Goal: Information Seeking & Learning: Learn about a topic

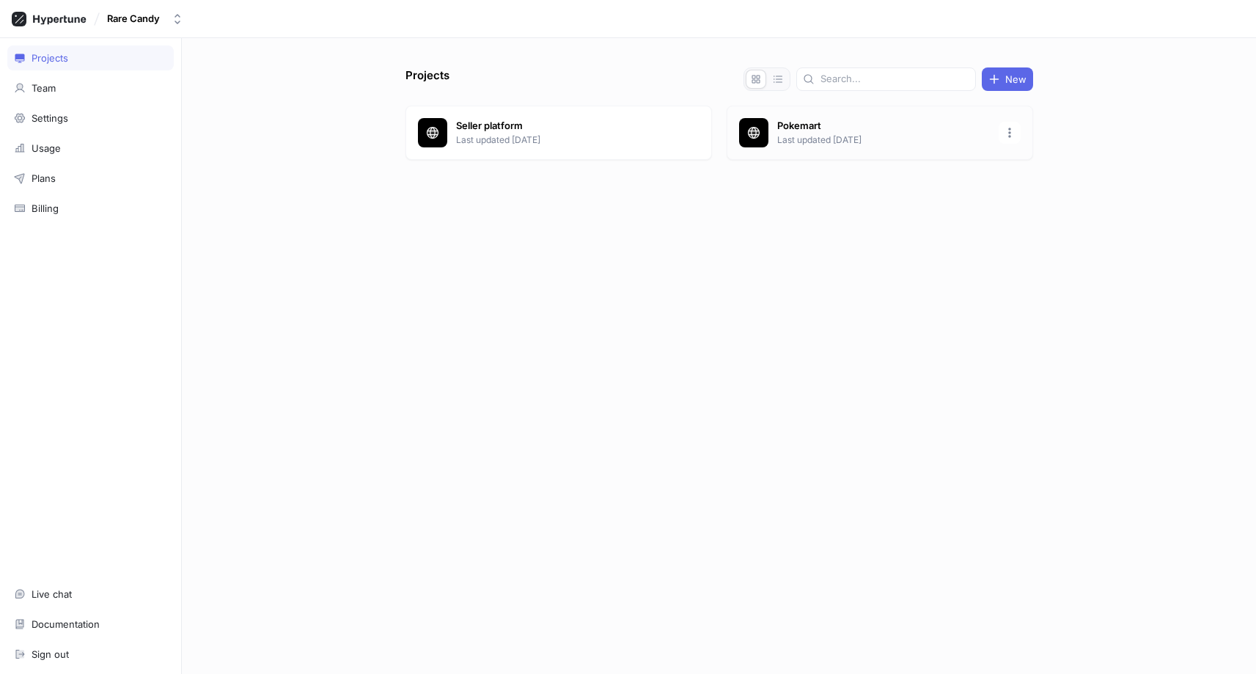
click at [771, 123] on div "Pokemart Last updated [DATE]" at bounding box center [880, 133] width 306 height 54
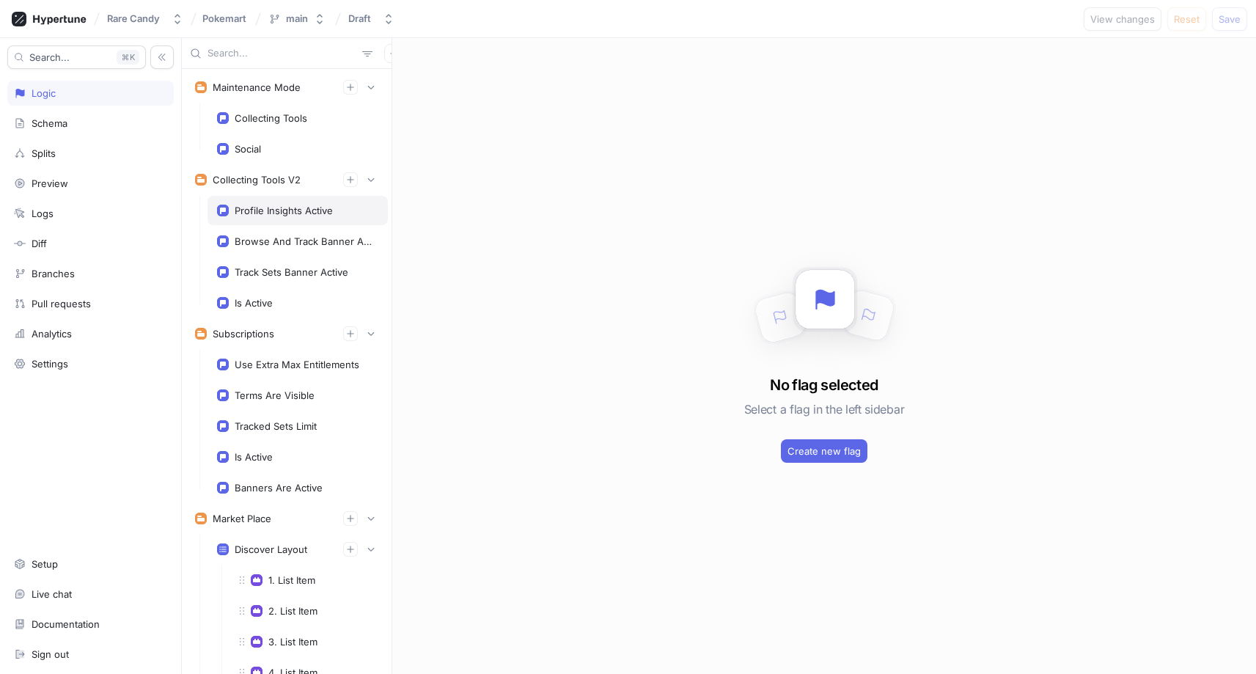
click at [284, 214] on div "Profile Insights Active" at bounding box center [284, 211] width 98 height 12
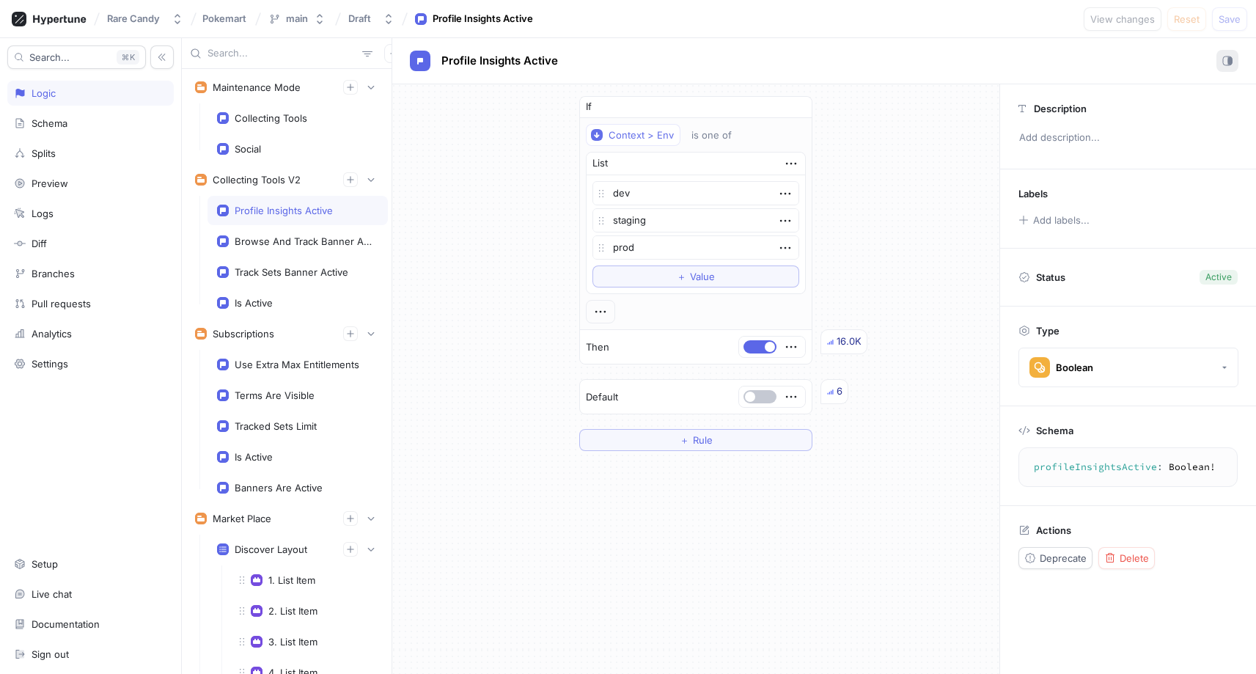
click at [1224, 59] on icon "button" at bounding box center [1227, 61] width 10 height 10
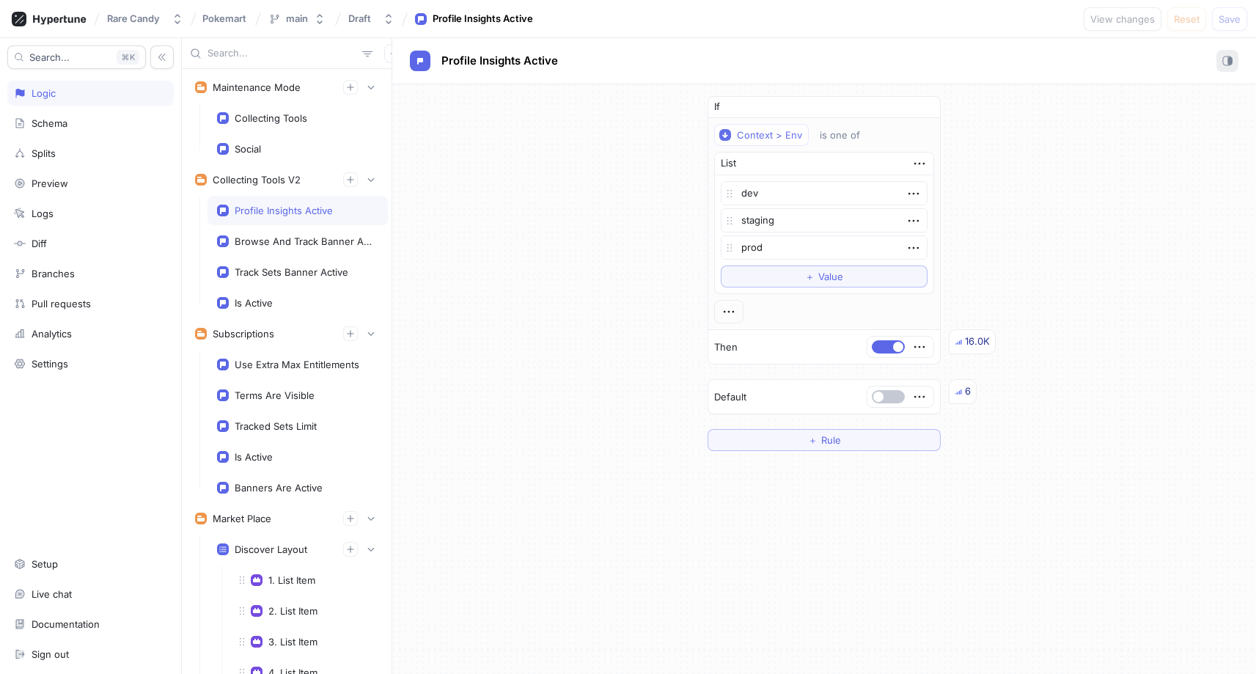
click at [1224, 59] on icon "button" at bounding box center [1227, 61] width 10 height 10
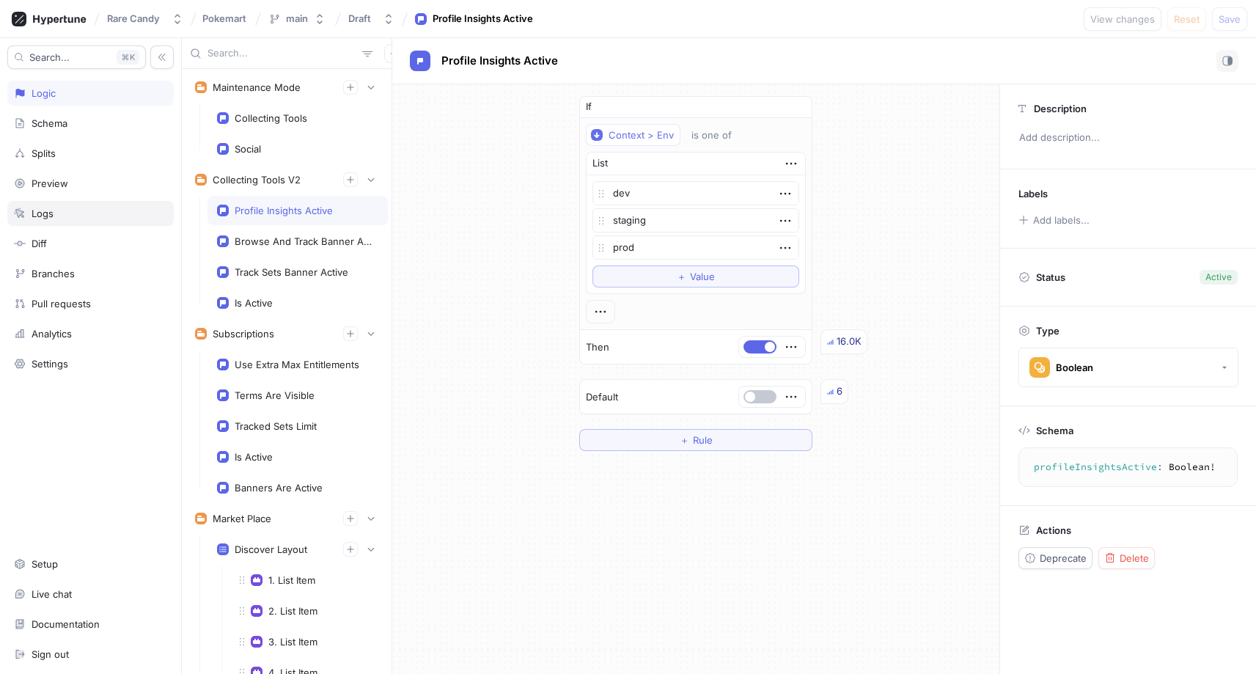
click at [55, 212] on div "Logs" at bounding box center [90, 214] width 153 height 12
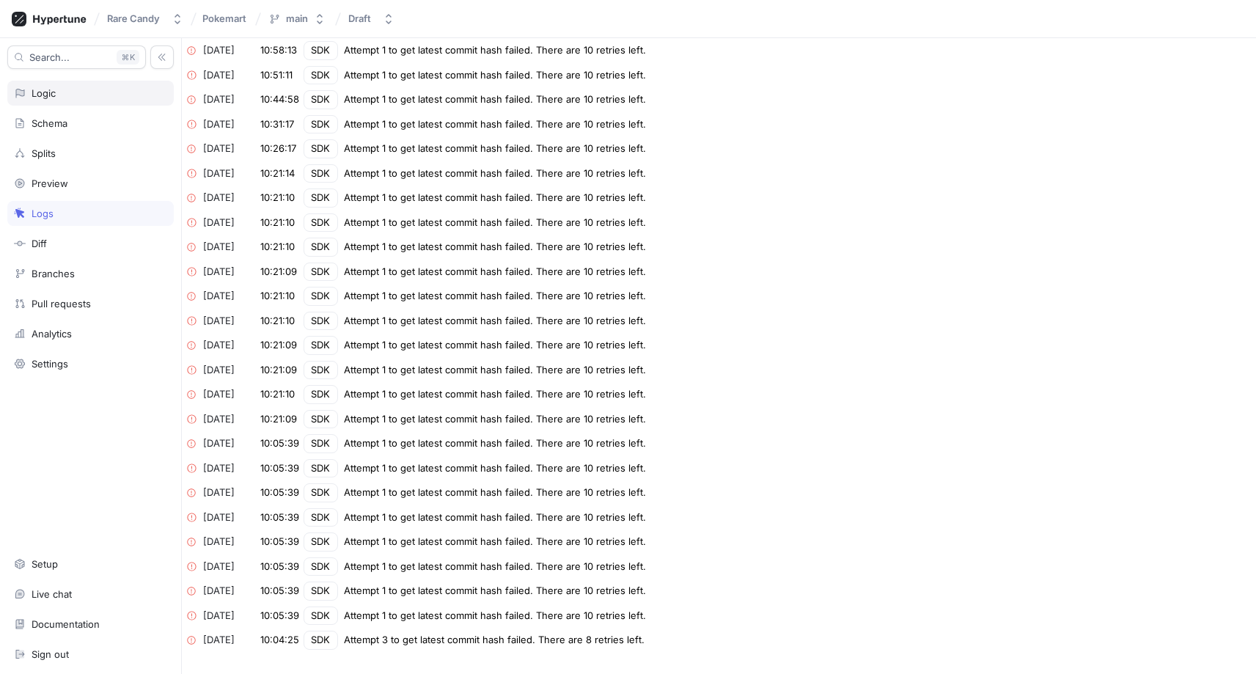
click at [63, 102] on div "Logic" at bounding box center [90, 93] width 166 height 25
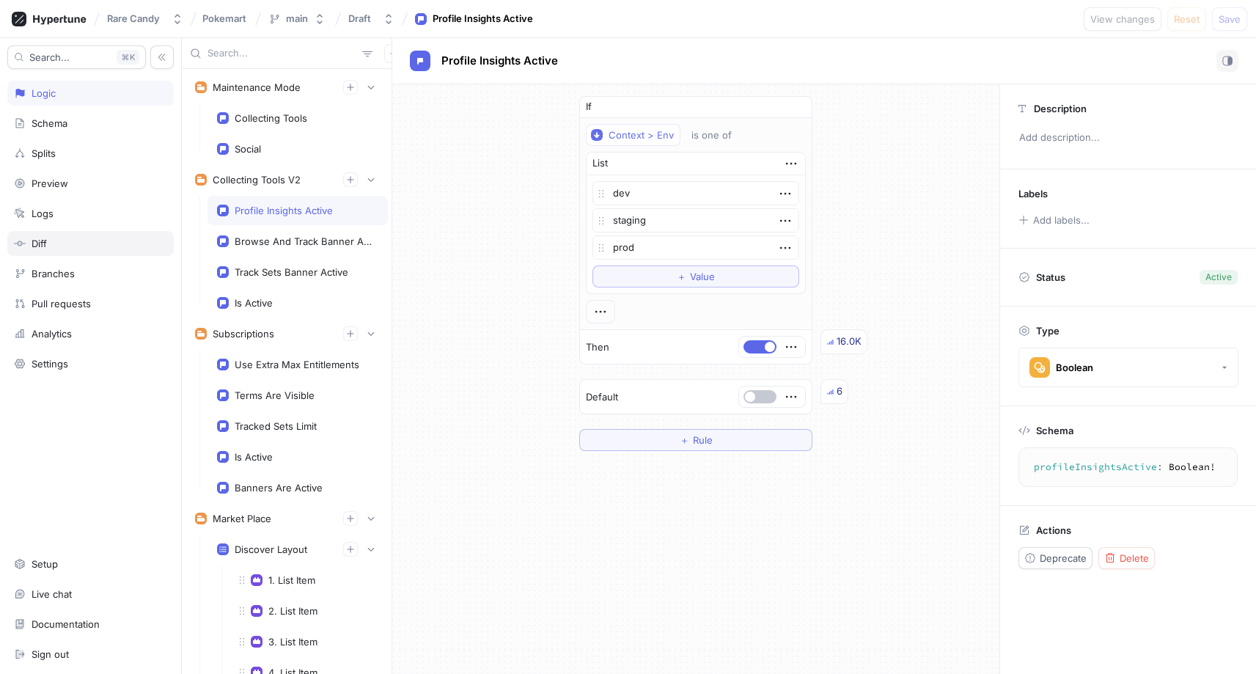
click at [54, 243] on div "Diff" at bounding box center [90, 244] width 153 height 12
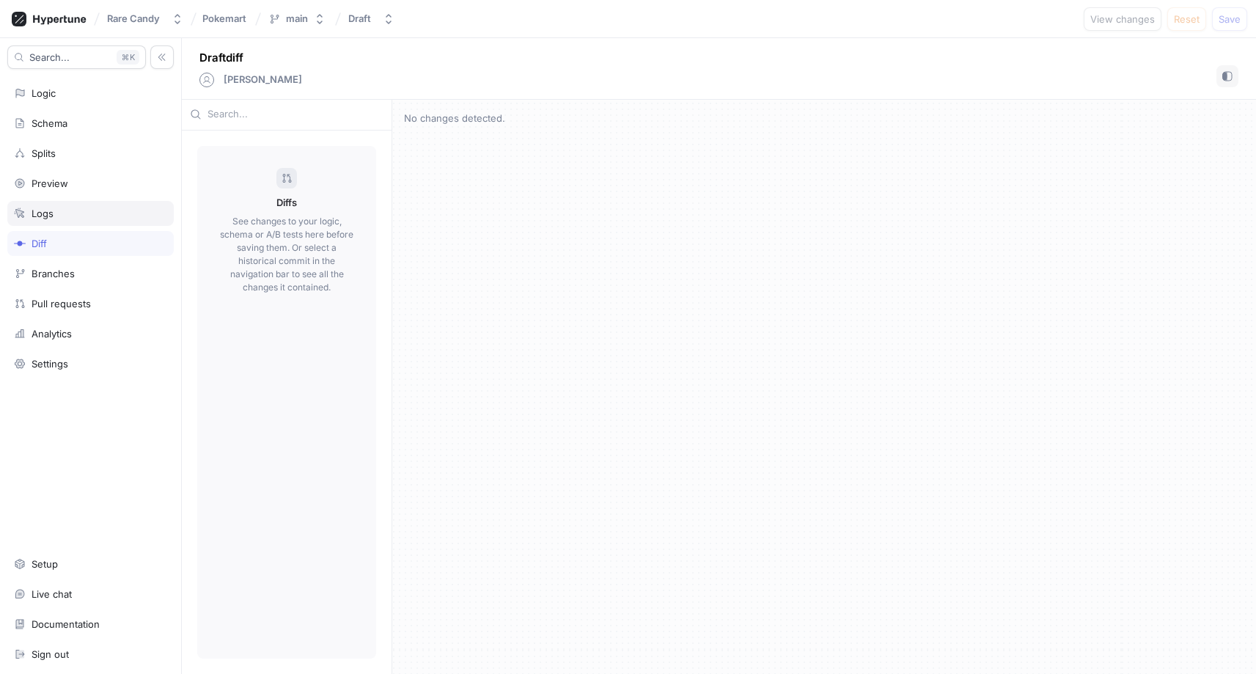
click at [79, 220] on div "Logs" at bounding box center [90, 213] width 166 height 25
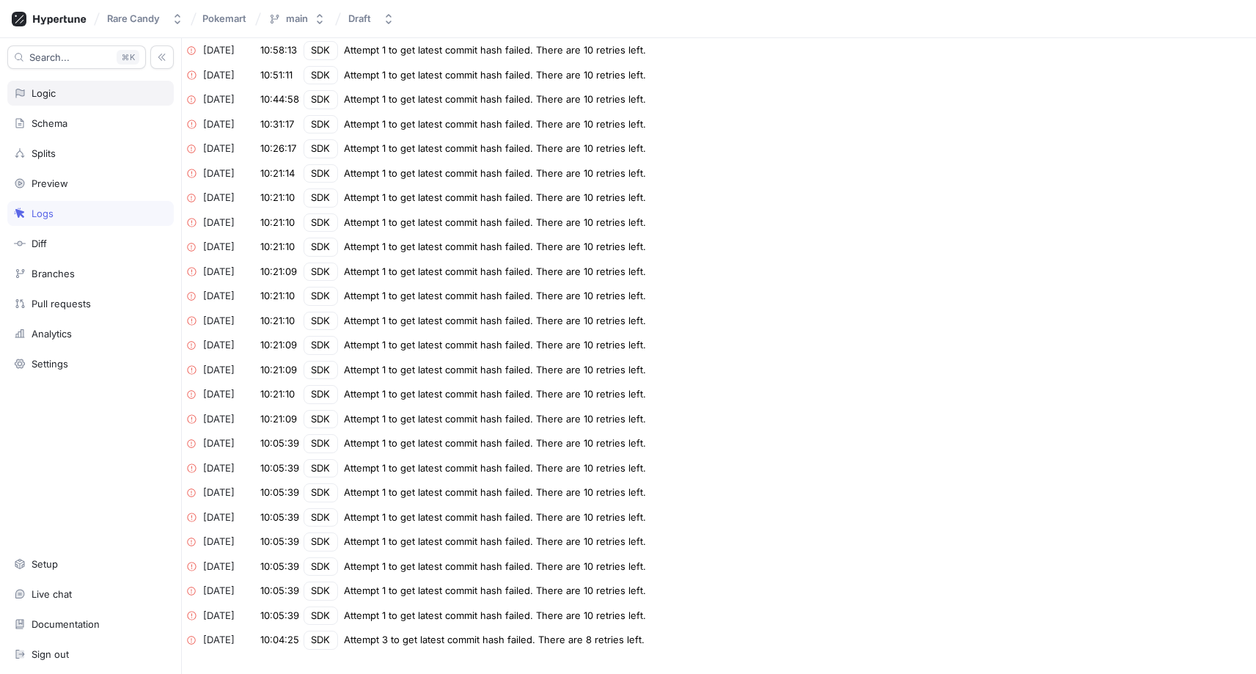
click at [66, 87] on div "Logic" at bounding box center [90, 93] width 153 height 12
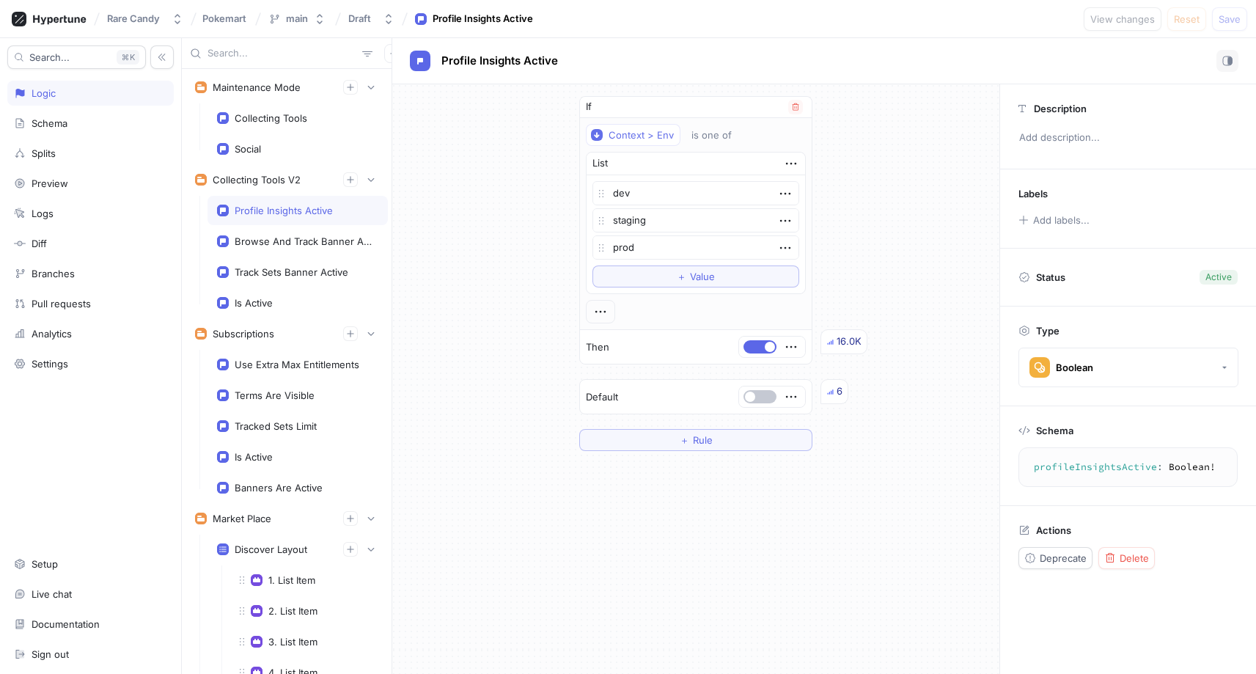
click at [848, 342] on div "16.0K" at bounding box center [849, 341] width 25 height 15
click at [791, 349] on icon "button" at bounding box center [791, 347] width 16 height 16
click at [839, 277] on div "If Context > Env is one of List dev staging prod To pick up a draggable item, p…" at bounding box center [695, 273] width 607 height 378
click at [311, 15] on button "main" at bounding box center [296, 19] width 69 height 24
click at [363, 20] on div "Draft" at bounding box center [359, 18] width 23 height 12
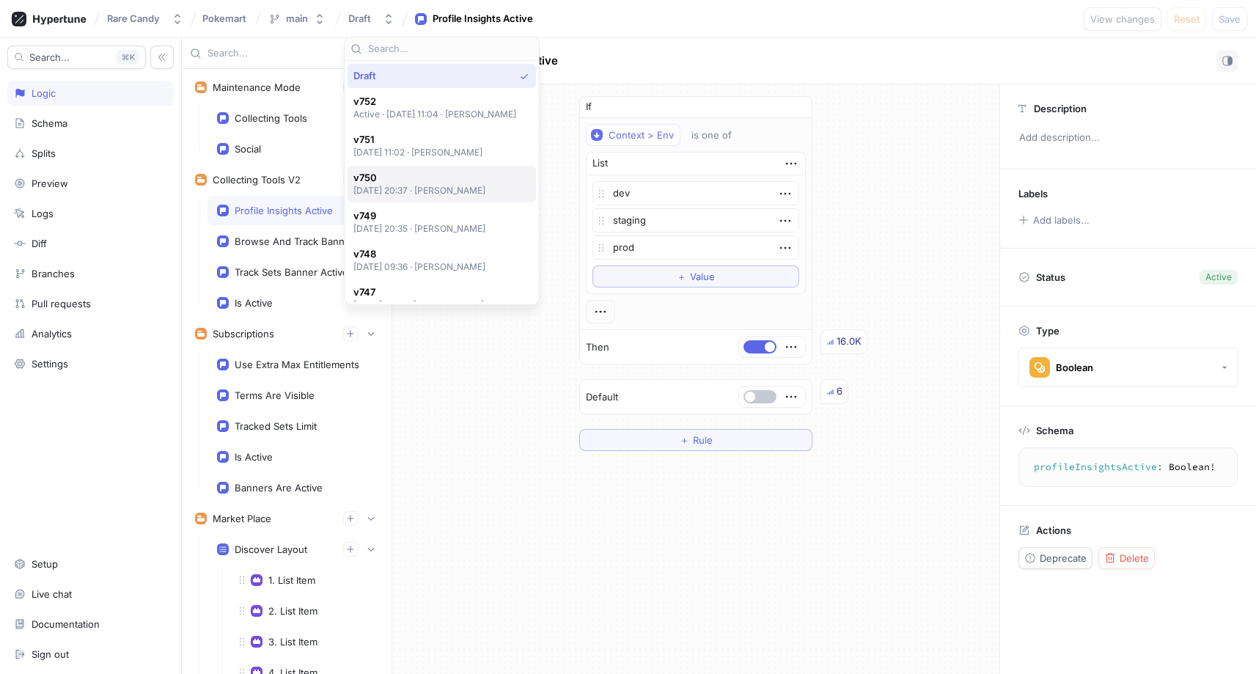
click at [414, 187] on p "[DATE] 20:37 ‧ [PERSON_NAME]" at bounding box center [419, 190] width 133 height 12
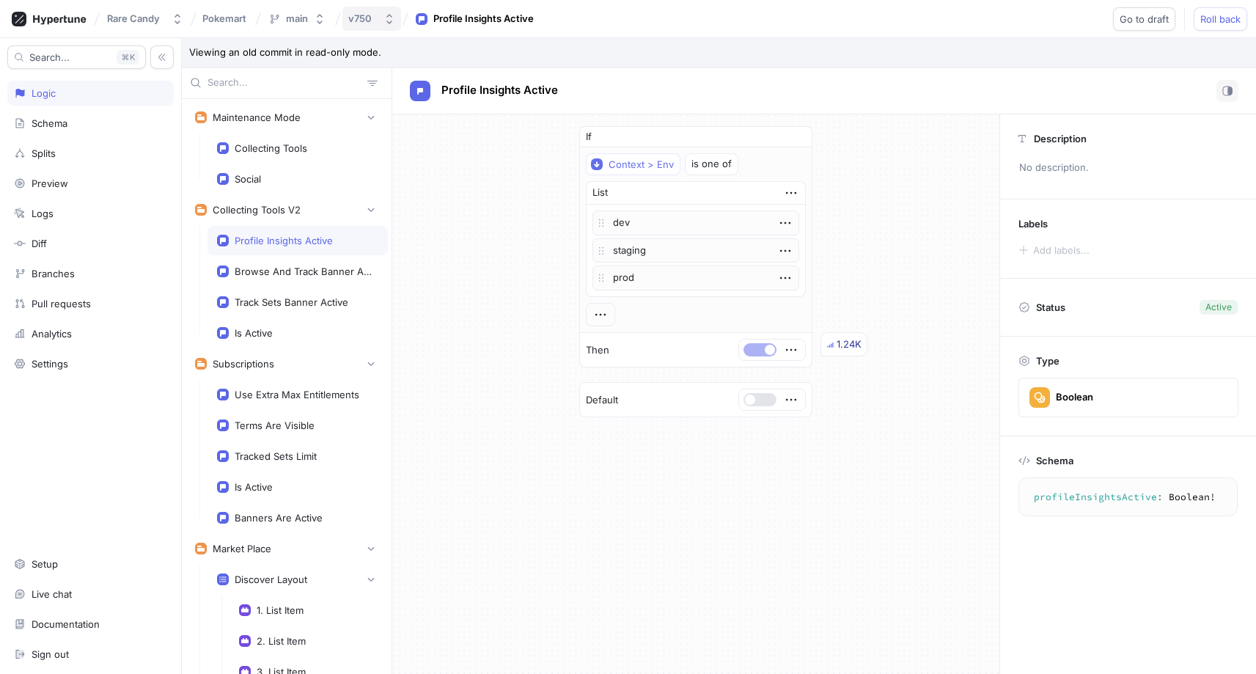
click at [360, 26] on button "v750" at bounding box center [371, 19] width 59 height 24
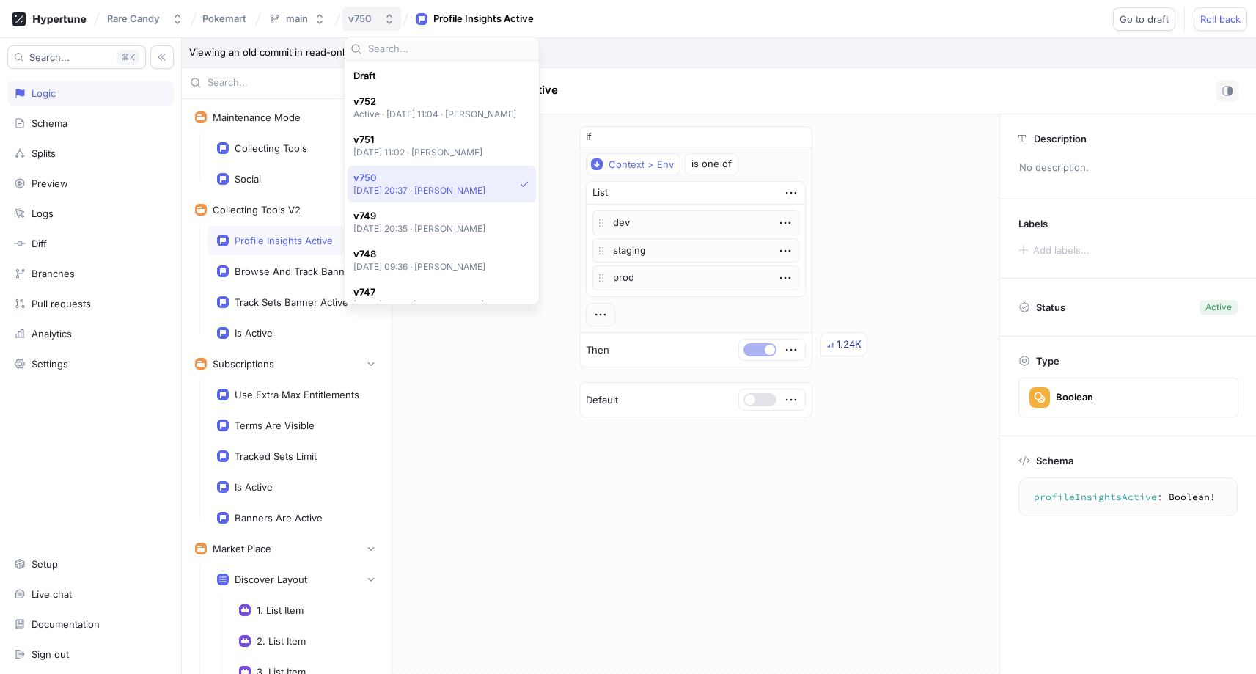
scroll to position [102, 0]
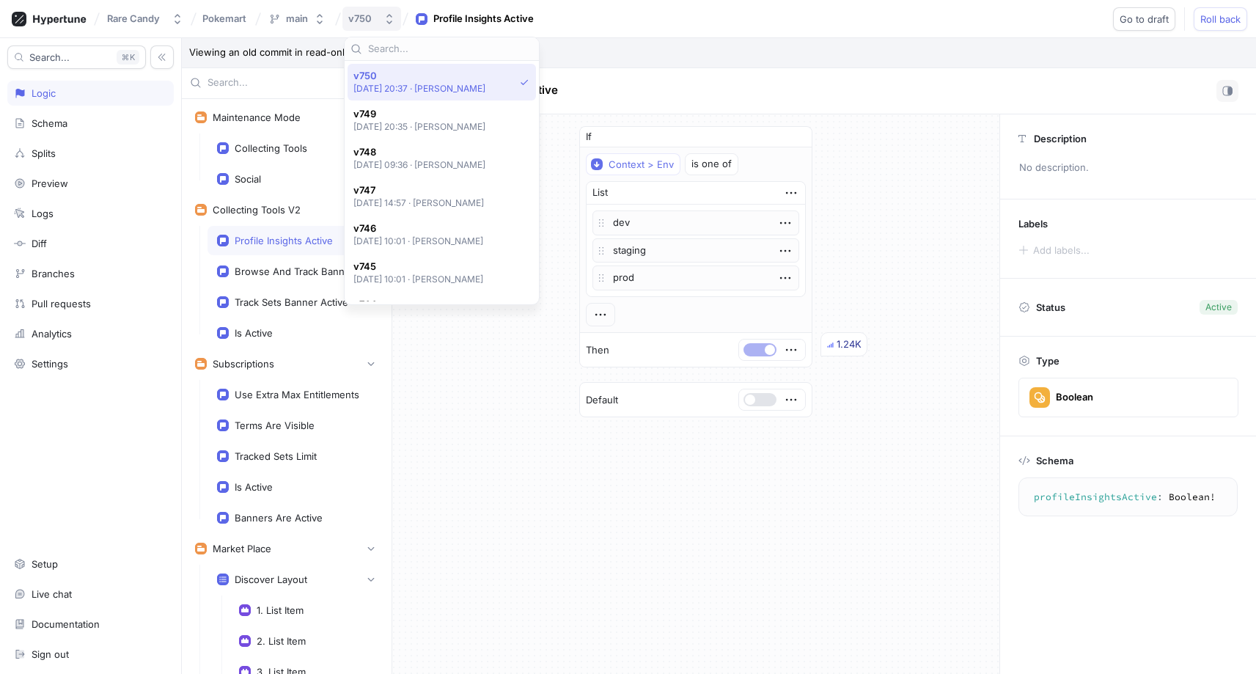
click at [364, 22] on div "v750" at bounding box center [359, 18] width 23 height 12
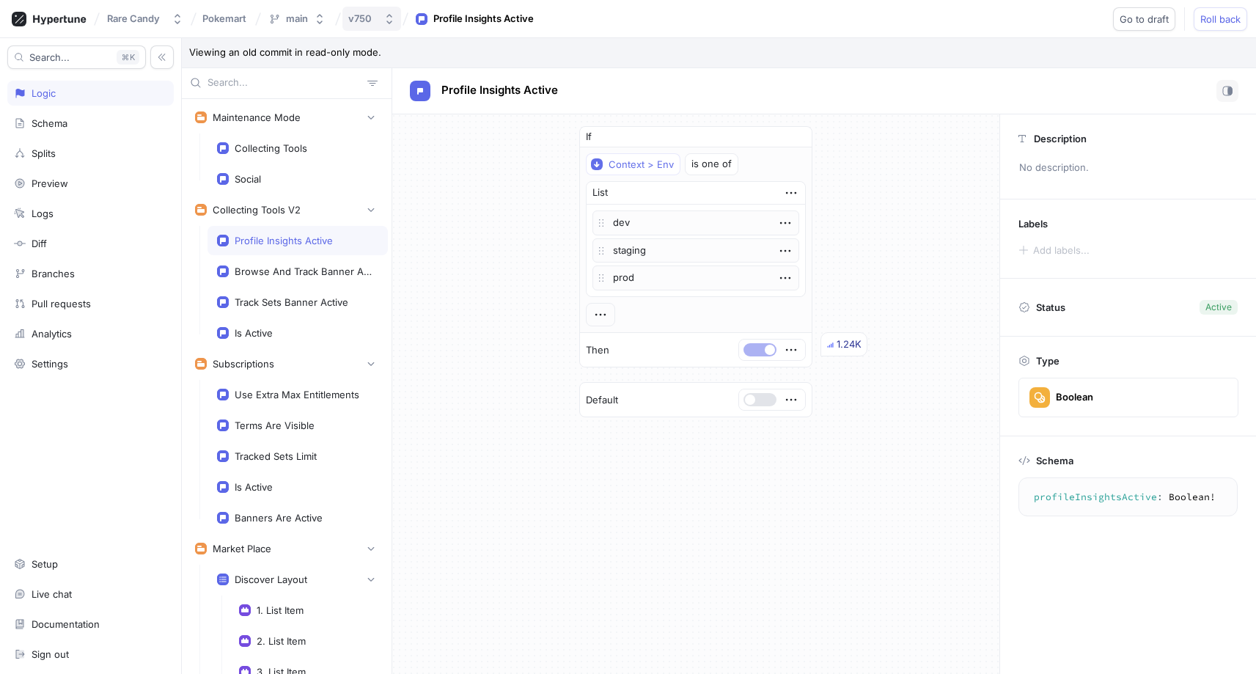
click at [364, 22] on div "v750" at bounding box center [359, 18] width 23 height 12
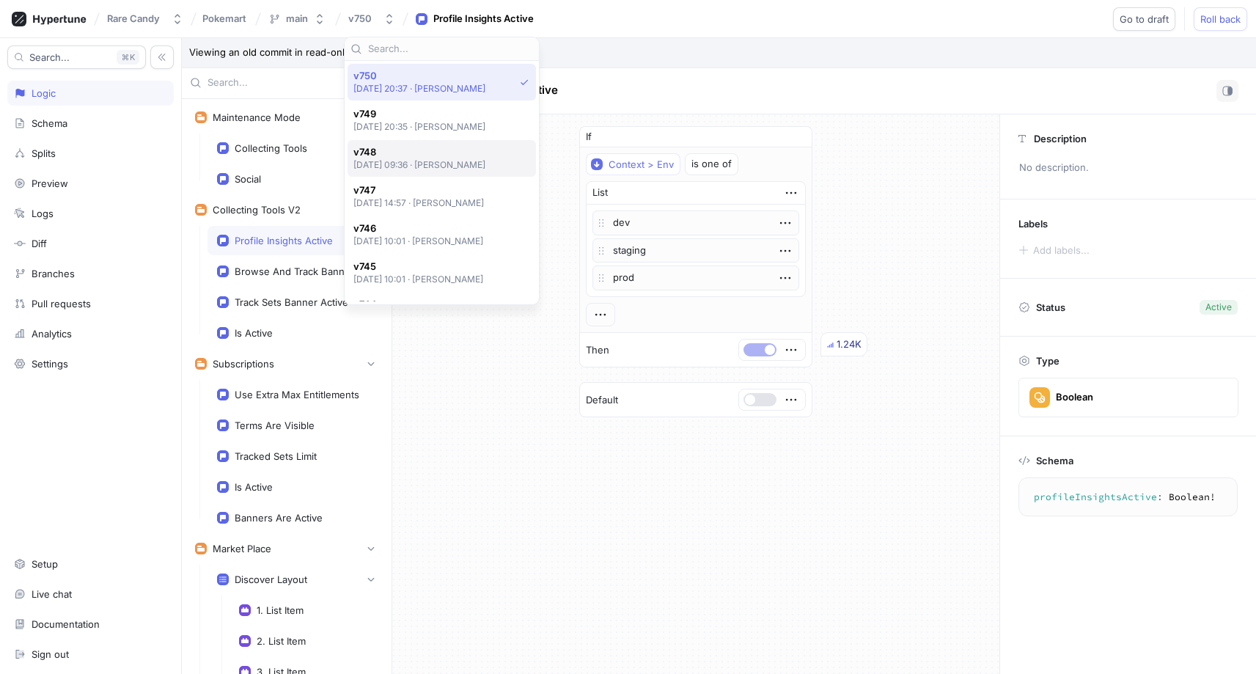
click at [411, 165] on p "[DATE] 09:36 ‧ [PERSON_NAME]" at bounding box center [419, 164] width 133 height 12
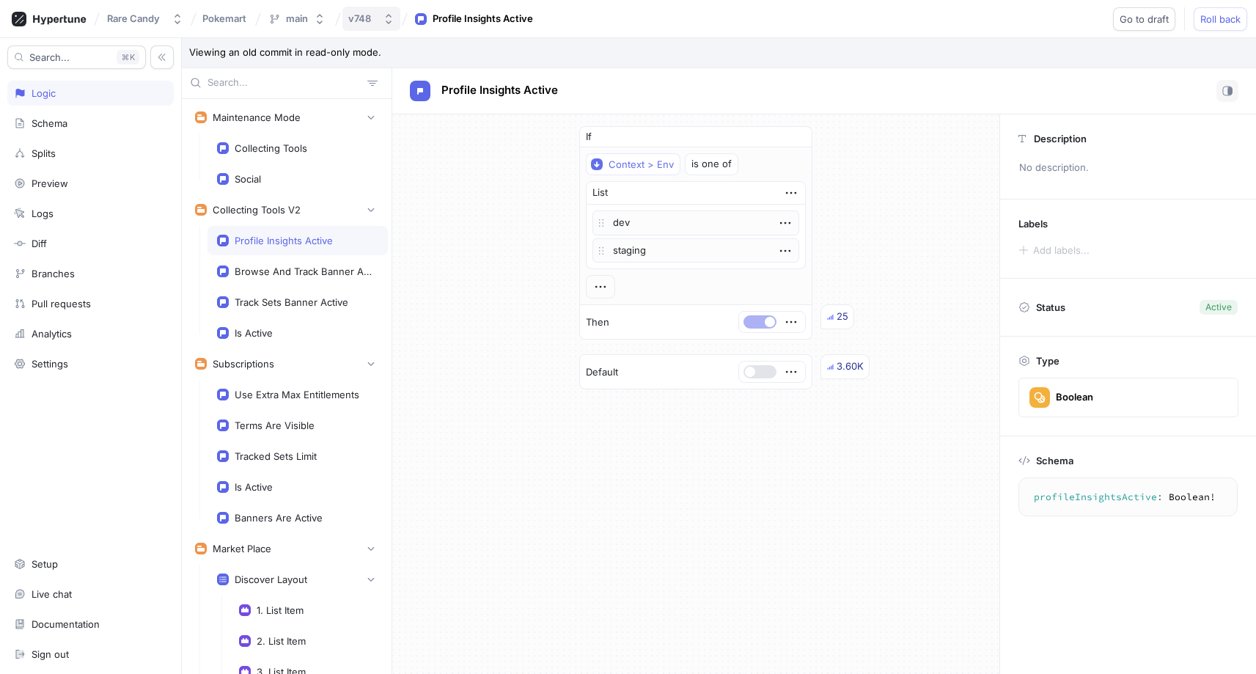
click at [363, 16] on div "v748" at bounding box center [359, 18] width 23 height 12
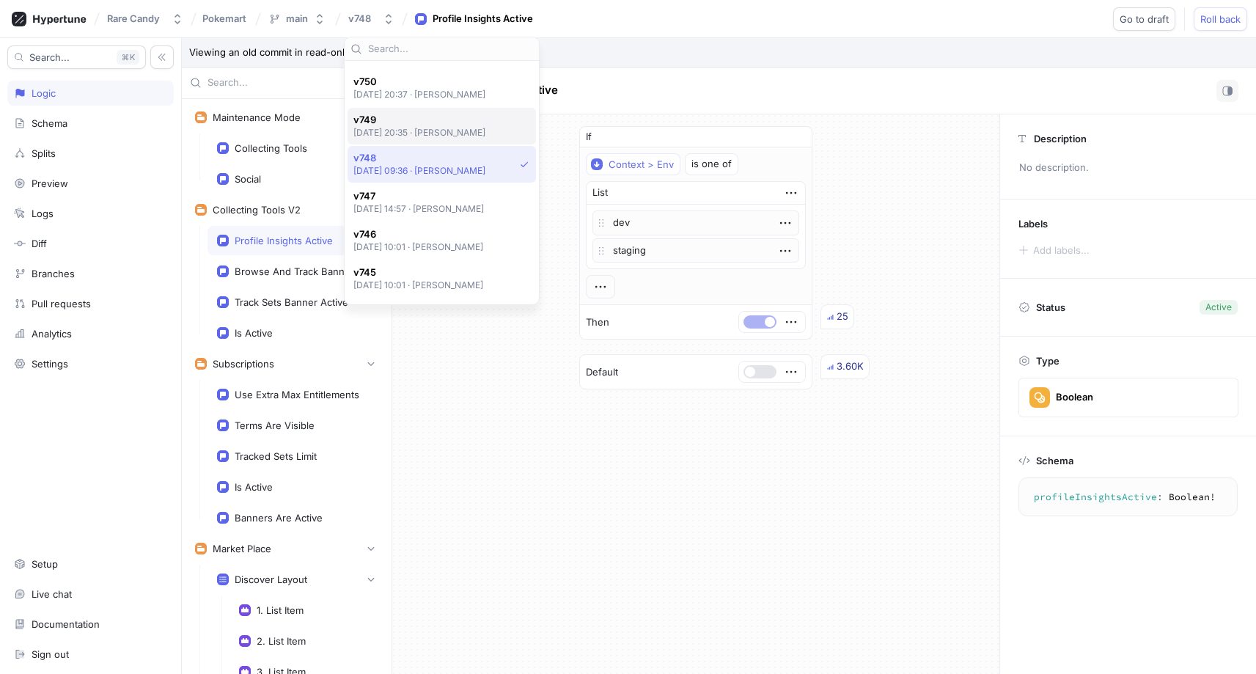
scroll to position [92, 0]
click at [433, 123] on span "v749" at bounding box center [419, 124] width 133 height 12
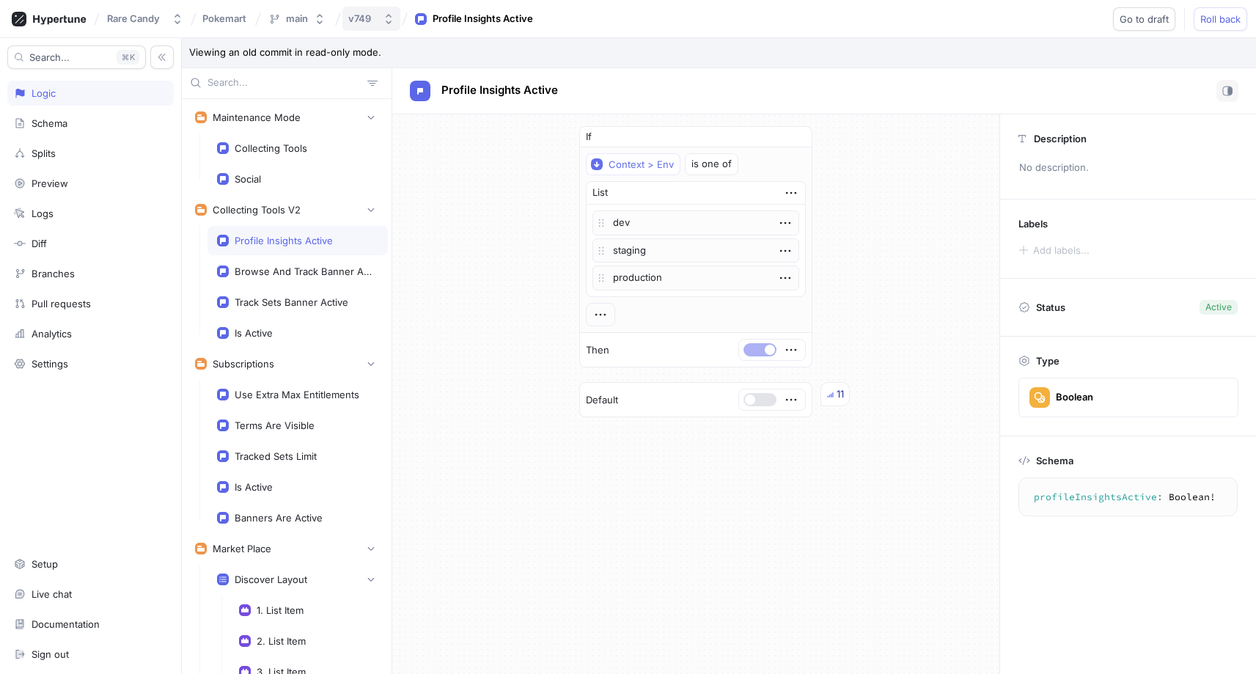
click at [352, 22] on div "v749" at bounding box center [359, 18] width 23 height 12
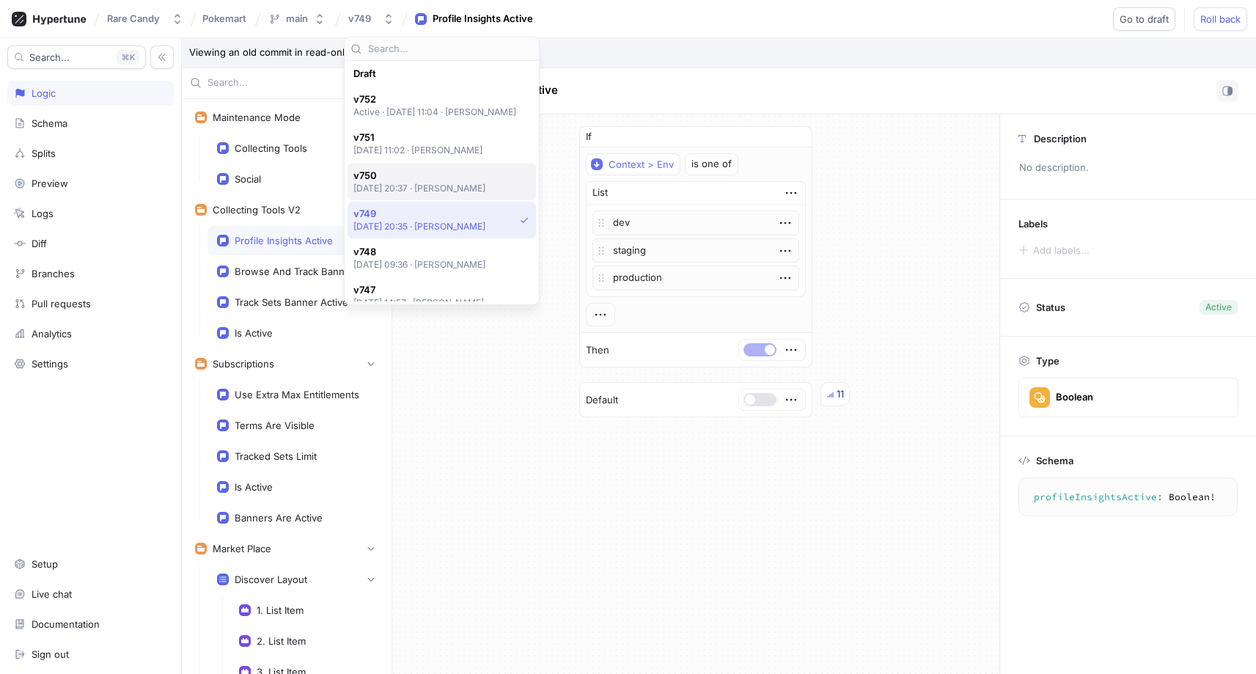
scroll to position [1, 0]
click at [384, 77] on div "Draft" at bounding box center [437, 74] width 169 height 12
type textarea "x"
